Goal: Find specific page/section: Find specific page/section

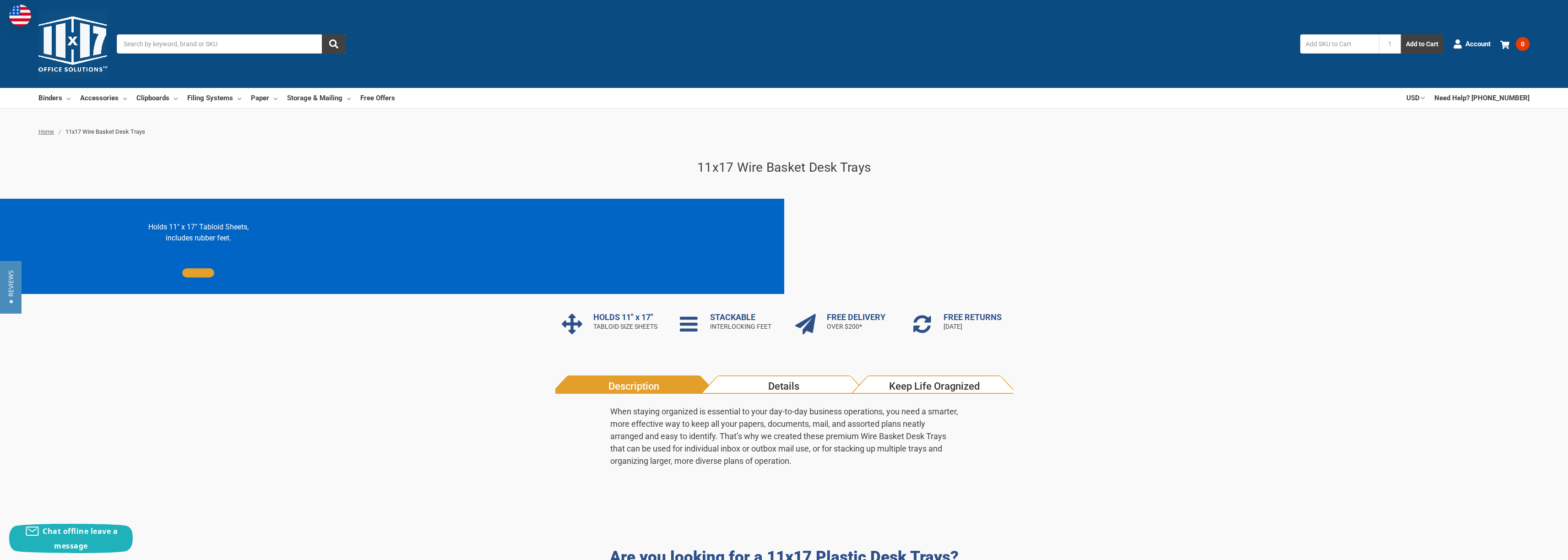
click at [83, 135] on ul "Home 11x17 Wire Basket Desk Trays" at bounding box center [784, 132] width 1491 height 9
click at [83, 134] on span "11x17 Wire Basket Desk Trays" at bounding box center [105, 132] width 80 height 7
click at [297, 97] on link "Storage & Mailing" at bounding box center [319, 98] width 64 height 20
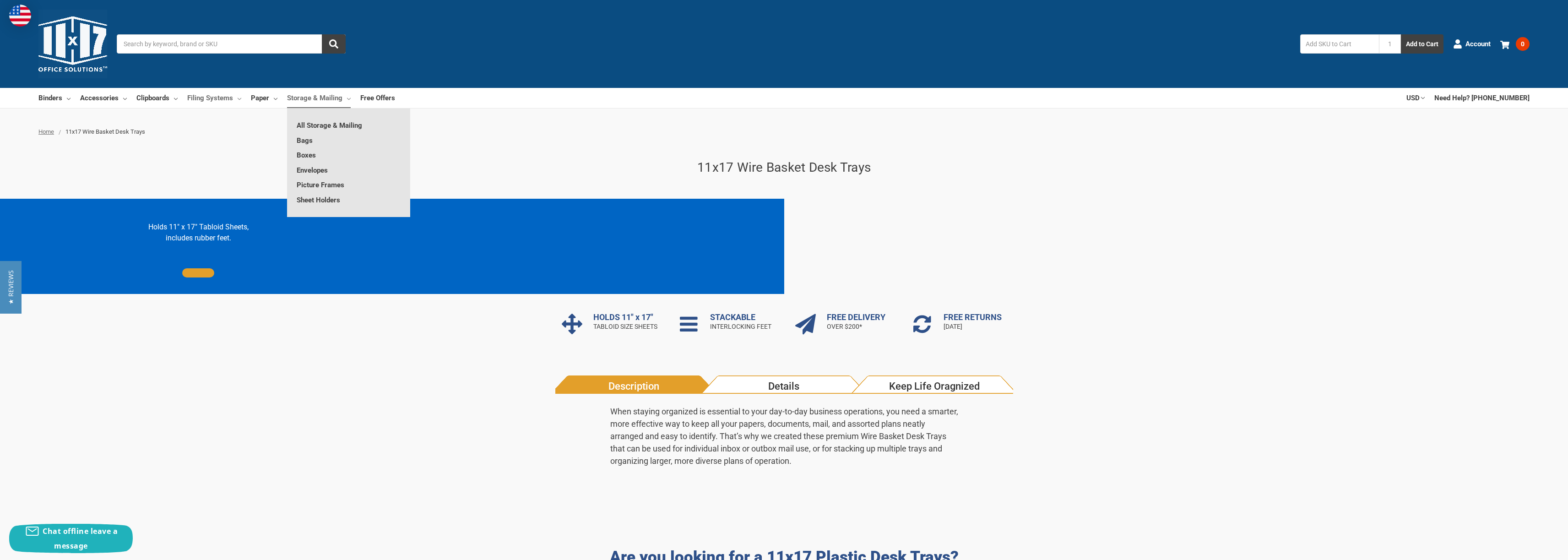
click at [212, 99] on link "Filing Systems" at bounding box center [214, 98] width 54 height 20
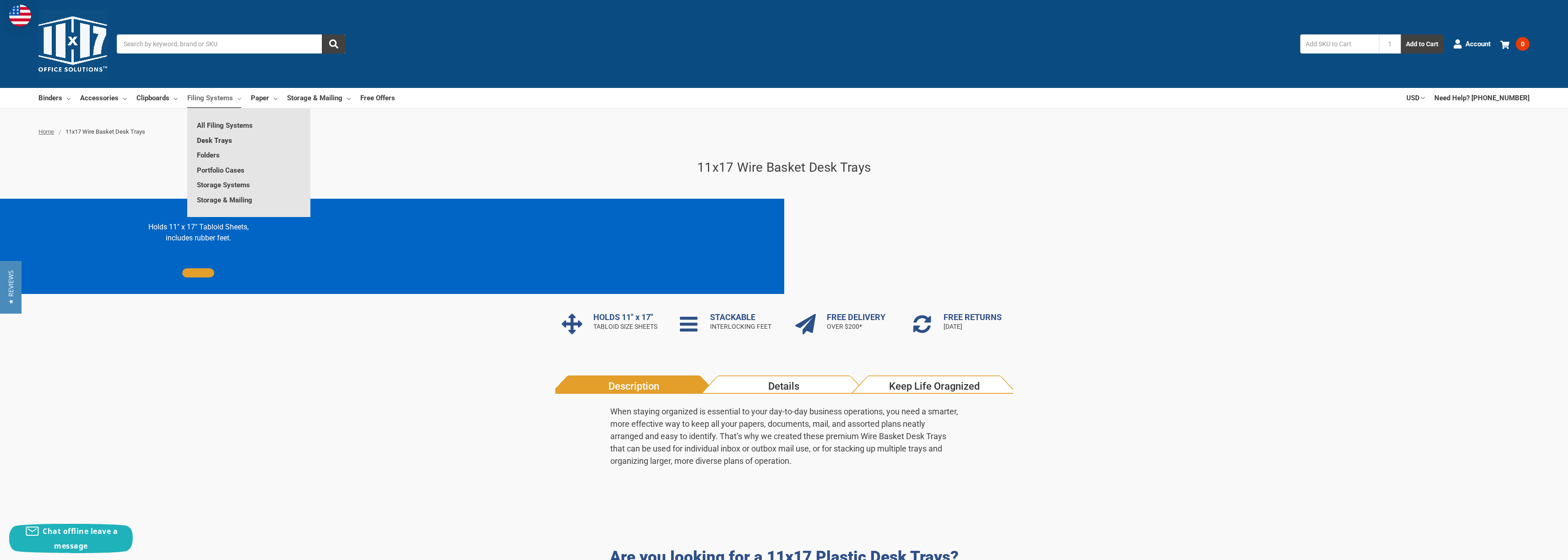
click at [205, 141] on link "Desk Trays" at bounding box center [248, 141] width 123 height 15
